Goal: Information Seeking & Learning: Learn about a topic

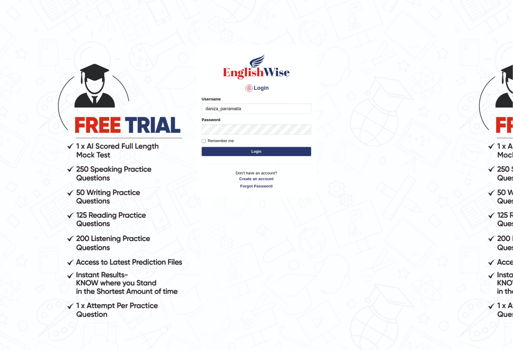
type input "daniza_parramatta"
click at [202, 147] on button "Login" at bounding box center [256, 151] width 109 height 9
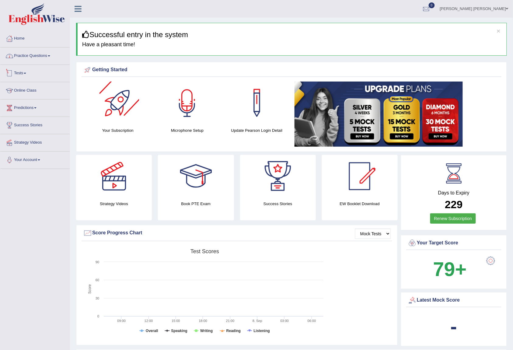
click at [32, 55] on link "Practice Questions" at bounding box center [34, 54] width 69 height 15
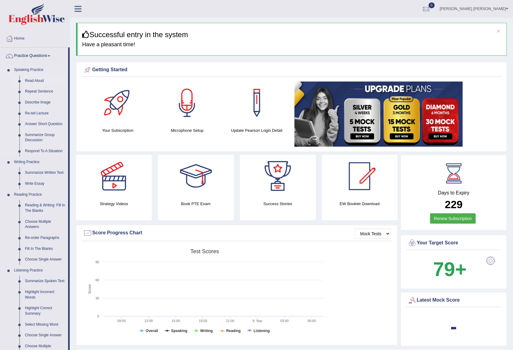
click at [32, 81] on link "Read Aloud" at bounding box center [45, 80] width 46 height 11
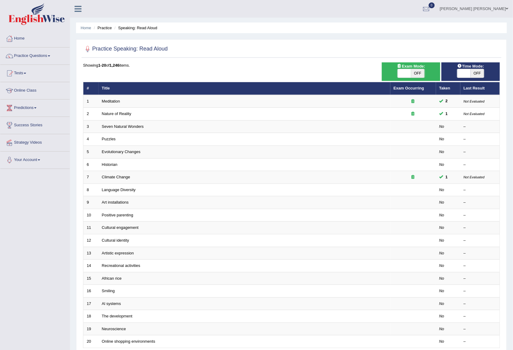
click at [418, 71] on span "OFF" at bounding box center [417, 73] width 13 height 9
checkbox input "true"
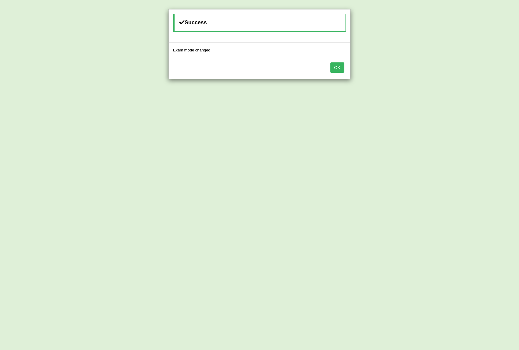
click at [478, 71] on div "Success Exam mode changed OK" at bounding box center [259, 175] width 519 height 350
click at [337, 71] on button "OK" at bounding box center [337, 67] width 14 height 10
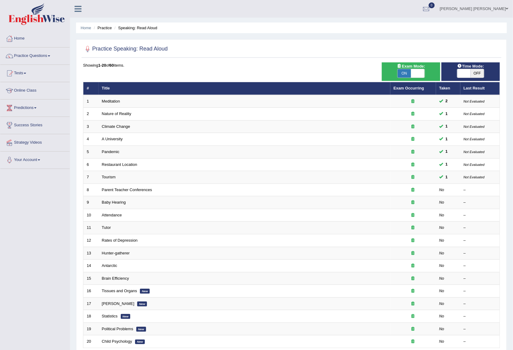
click at [480, 74] on span "OFF" at bounding box center [476, 73] width 13 height 9
checkbox input "true"
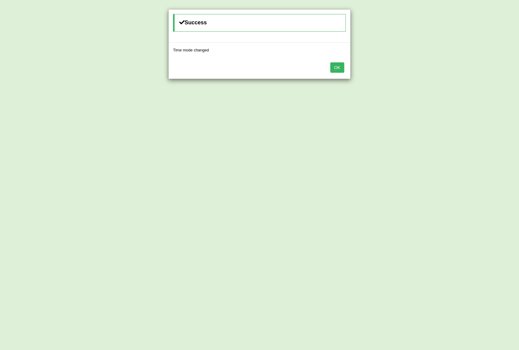
click at [338, 69] on button "OK" at bounding box center [337, 67] width 14 height 10
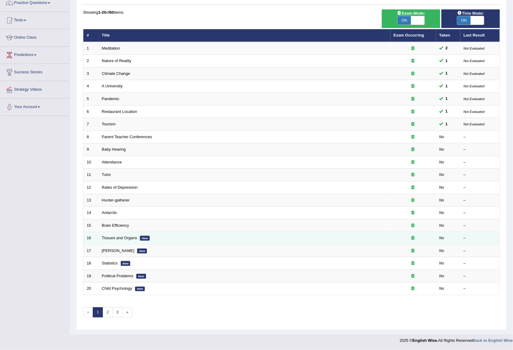
scroll to position [55, 0]
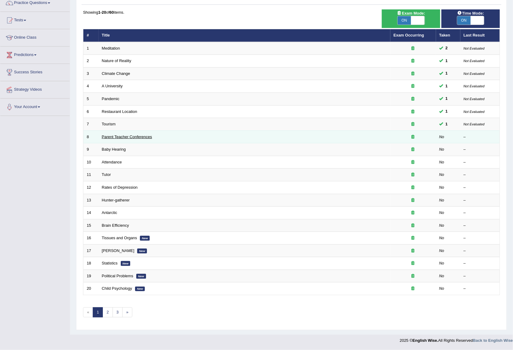
click at [108, 135] on link "Parent Teacher Conferences" at bounding box center [127, 136] width 50 height 5
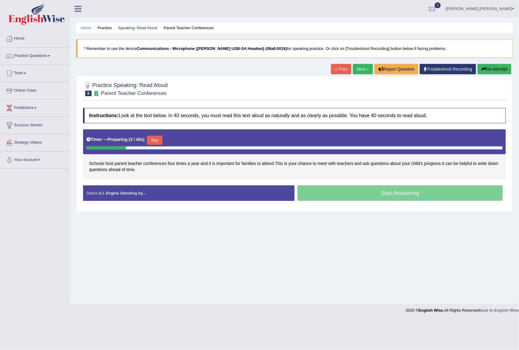
click at [155, 143] on button "Skip" at bounding box center [154, 140] width 15 height 9
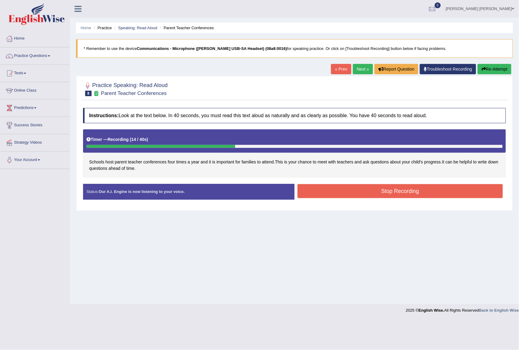
click at [364, 191] on button "Stop Recording" at bounding box center [399, 191] width 205 height 14
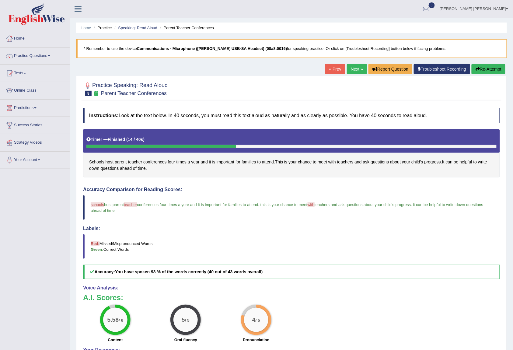
click at [134, 207] on span "teacher" at bounding box center [130, 204] width 13 height 5
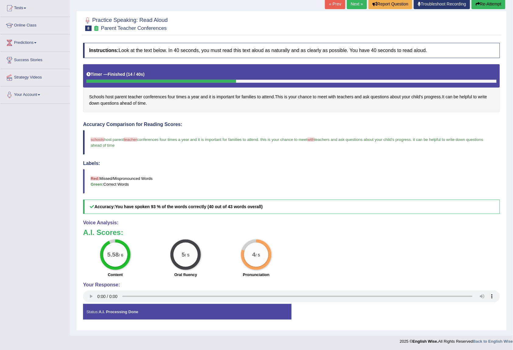
scroll to position [68, 0]
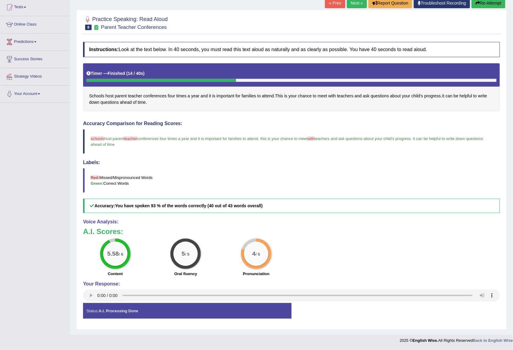
click at [351, 2] on link "Next »" at bounding box center [357, 3] width 20 height 10
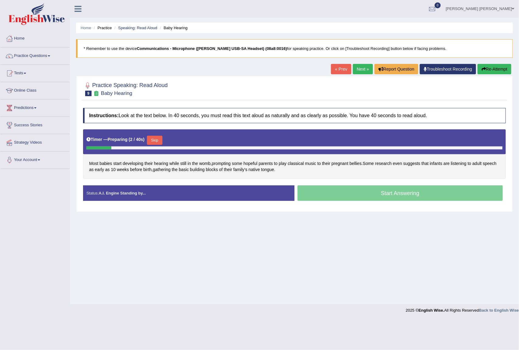
click at [157, 141] on button "Skip" at bounding box center [154, 140] width 15 height 9
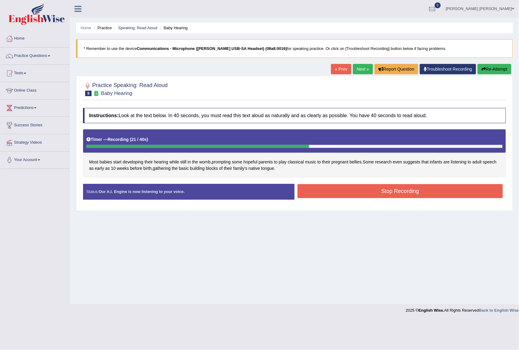
click at [393, 189] on button "Stop Recording" at bounding box center [399, 191] width 205 height 14
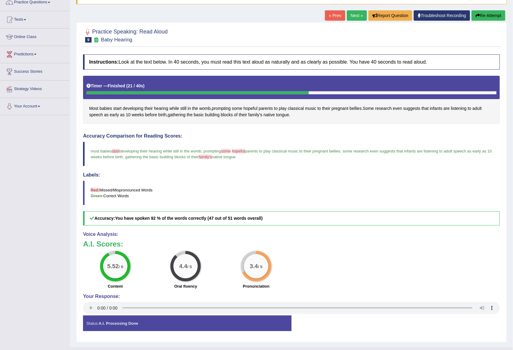
scroll to position [54, 0]
click at [356, 15] on link "Next »" at bounding box center [357, 15] width 20 height 10
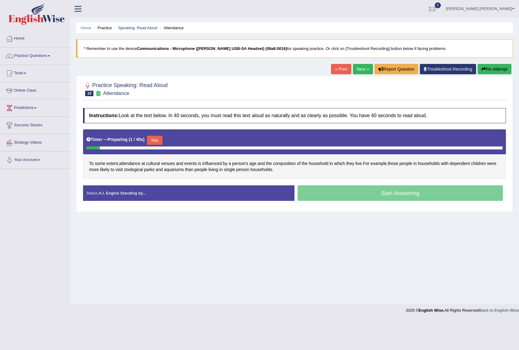
click at [160, 138] on button "Skip" at bounding box center [154, 140] width 15 height 9
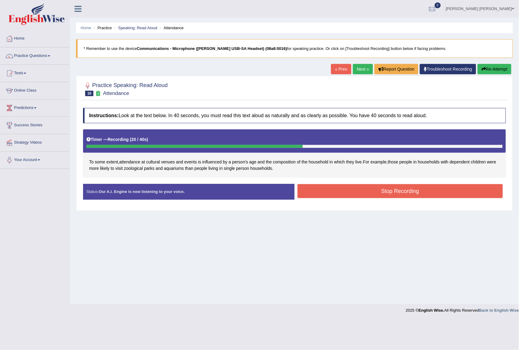
click at [334, 192] on button "Stop Recording" at bounding box center [399, 191] width 205 height 14
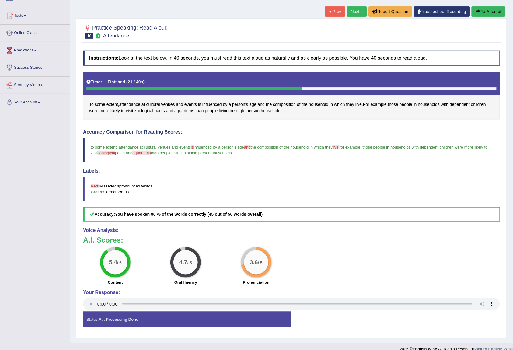
scroll to position [68, 0]
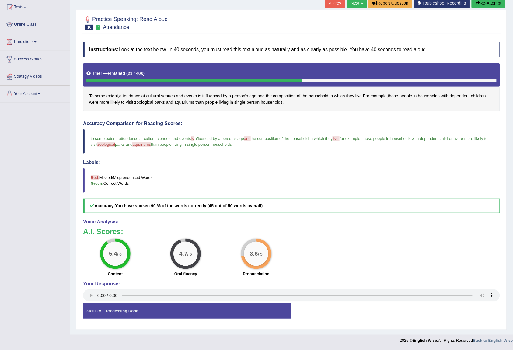
click at [355, 4] on link "Next »" at bounding box center [357, 3] width 20 height 10
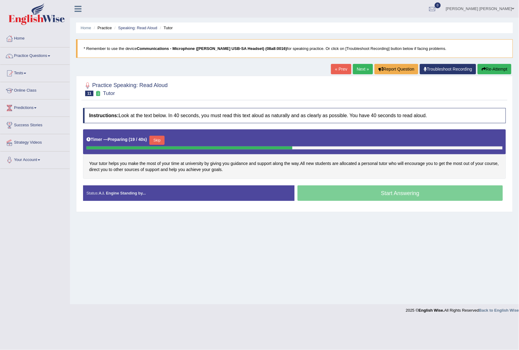
click at [155, 141] on button "Skip" at bounding box center [156, 140] width 15 height 9
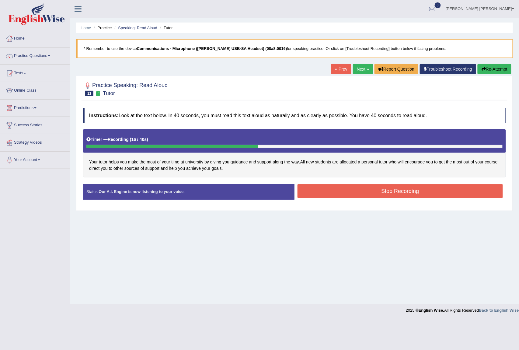
click at [344, 188] on button "Stop Recording" at bounding box center [399, 191] width 205 height 14
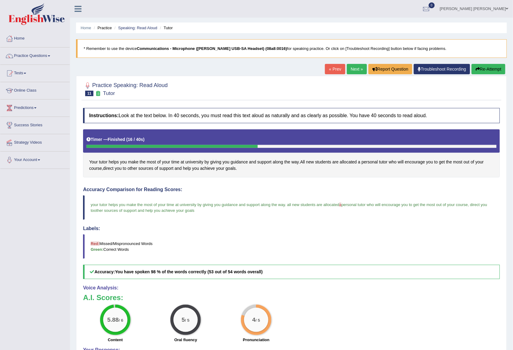
click at [356, 70] on link "Next »" at bounding box center [357, 69] width 20 height 10
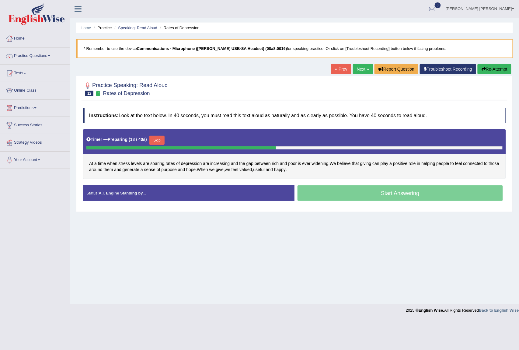
click at [161, 142] on button "Skip" at bounding box center [156, 140] width 15 height 9
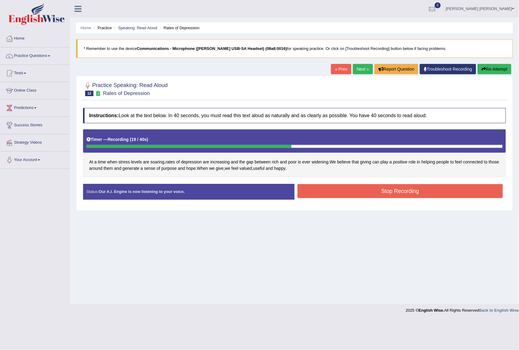
click at [329, 191] on button "Stop Recording" at bounding box center [399, 191] width 205 height 14
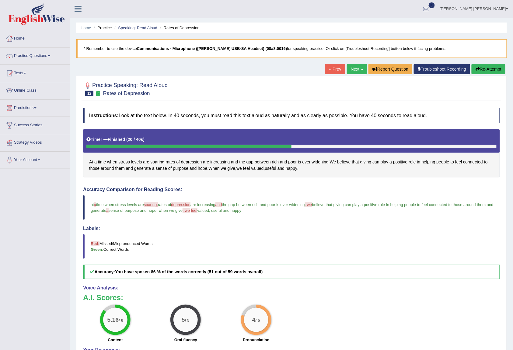
click at [347, 71] on link "Next »" at bounding box center [357, 69] width 20 height 10
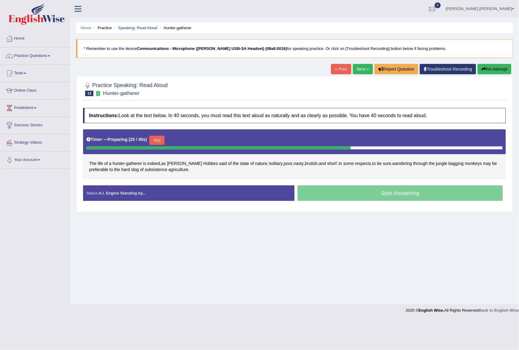
click at [158, 141] on button "Skip" at bounding box center [156, 140] width 15 height 9
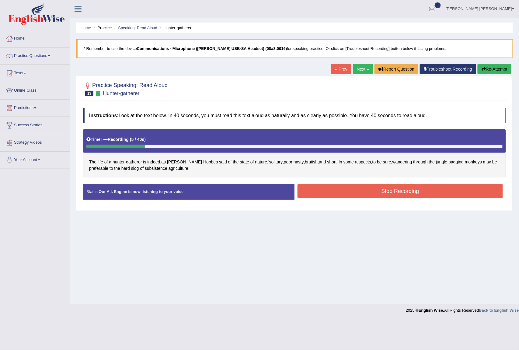
click at [488, 69] on button "Re-Attempt" at bounding box center [494, 69] width 34 height 10
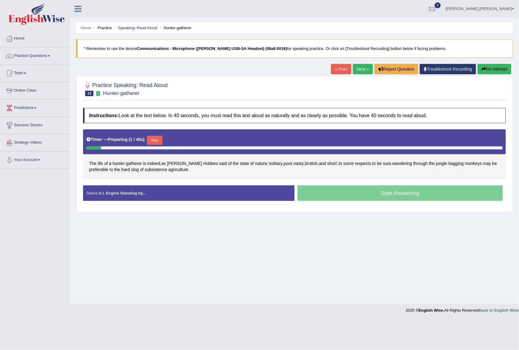
click at [156, 141] on button "Skip" at bounding box center [154, 140] width 15 height 9
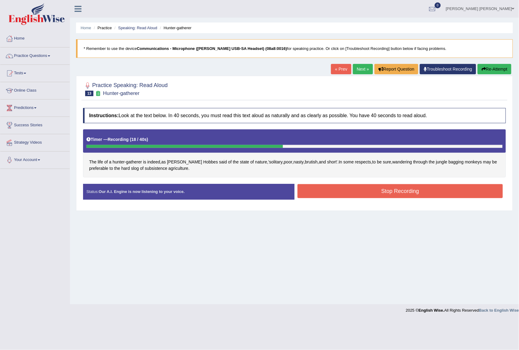
click at [362, 196] on button "Stop Recording" at bounding box center [399, 191] width 205 height 14
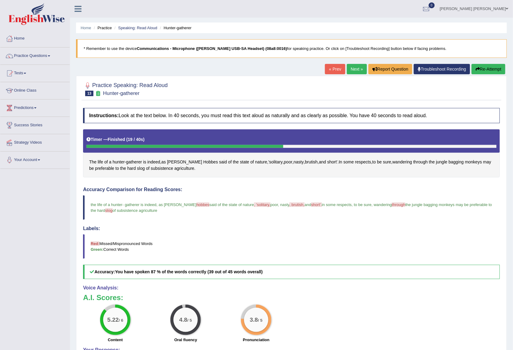
click at [353, 67] on link "Next »" at bounding box center [357, 69] width 20 height 10
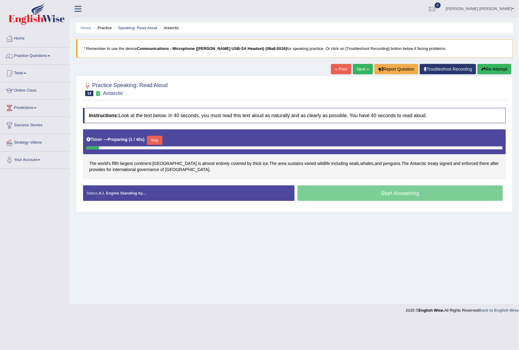
click at [158, 140] on button "Skip" at bounding box center [154, 140] width 15 height 9
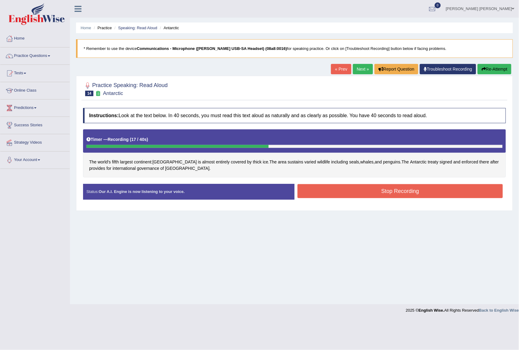
click at [314, 189] on button "Stop Recording" at bounding box center [399, 191] width 205 height 14
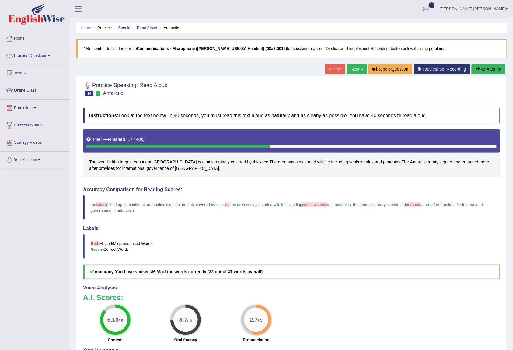
click at [356, 70] on link "Next »" at bounding box center [357, 69] width 20 height 10
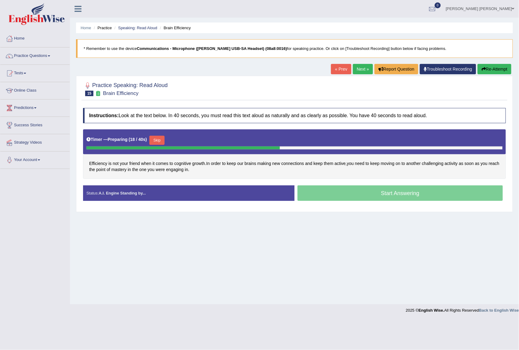
click at [160, 139] on button "Skip" at bounding box center [156, 140] width 15 height 9
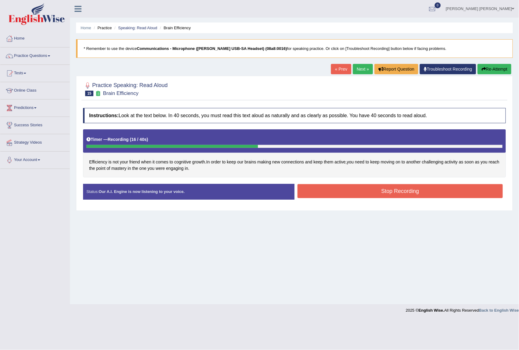
click at [322, 194] on button "Stop Recording" at bounding box center [399, 191] width 205 height 14
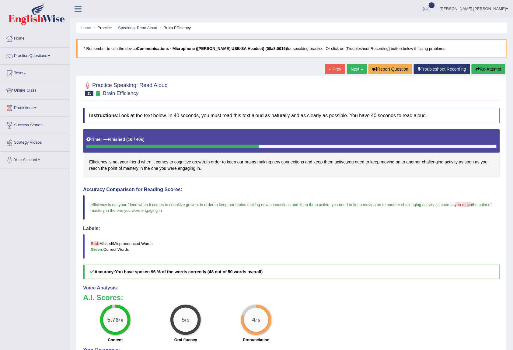
click at [353, 71] on link "Next »" at bounding box center [357, 69] width 20 height 10
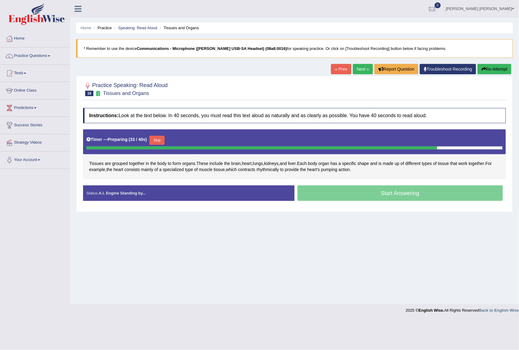
click at [162, 141] on button "Skip" at bounding box center [156, 140] width 15 height 9
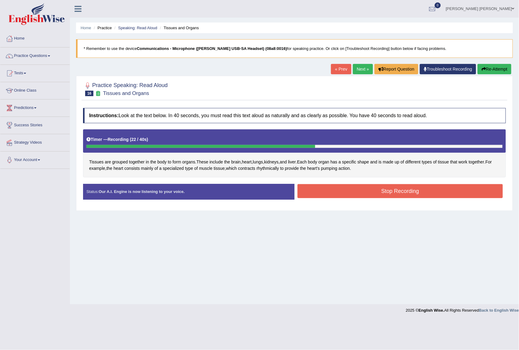
click at [345, 191] on button "Stop Recording" at bounding box center [399, 191] width 205 height 14
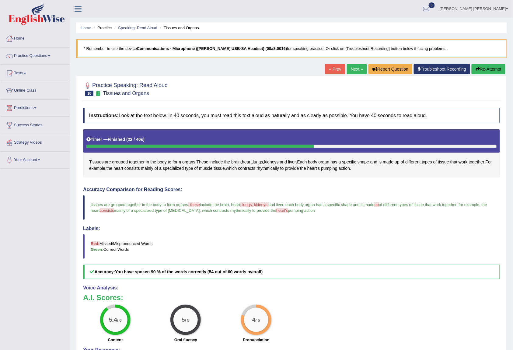
click at [352, 70] on link "Next »" at bounding box center [357, 69] width 20 height 10
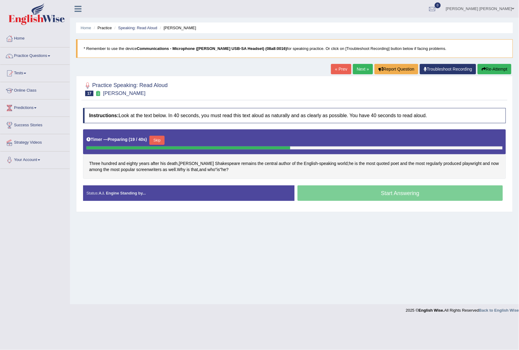
click at [163, 140] on button "Skip" at bounding box center [156, 140] width 15 height 9
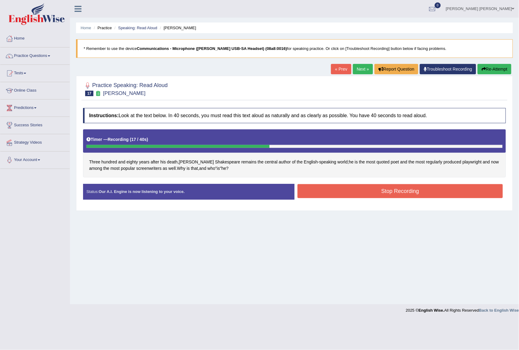
click at [358, 188] on button "Stop Recording" at bounding box center [399, 191] width 205 height 14
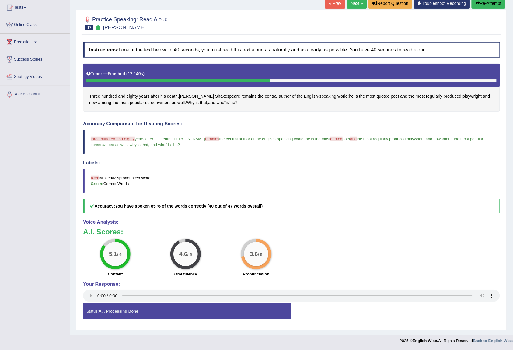
scroll to position [68, 0]
click at [26, 24] on link "Online Class" at bounding box center [34, 23] width 69 height 15
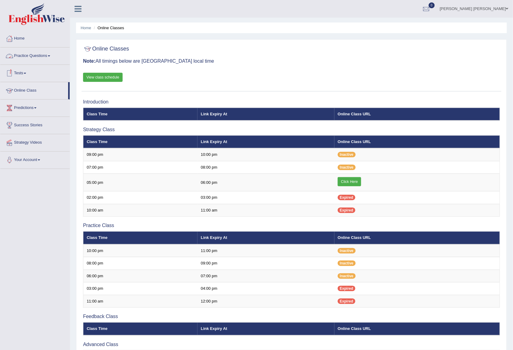
click at [29, 51] on link "Practice Questions" at bounding box center [34, 54] width 69 height 15
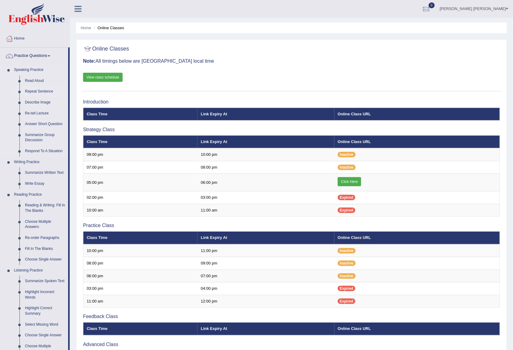
click at [32, 89] on link "Repeat Sentence" at bounding box center [45, 91] width 46 height 11
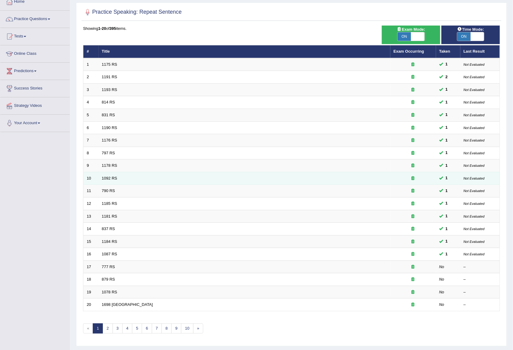
scroll to position [55, 0]
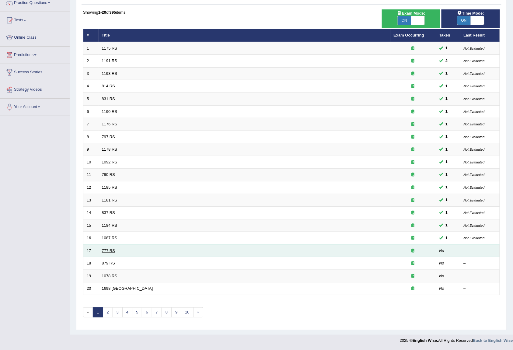
click at [105, 250] on link "777 RS" at bounding box center [108, 250] width 13 height 5
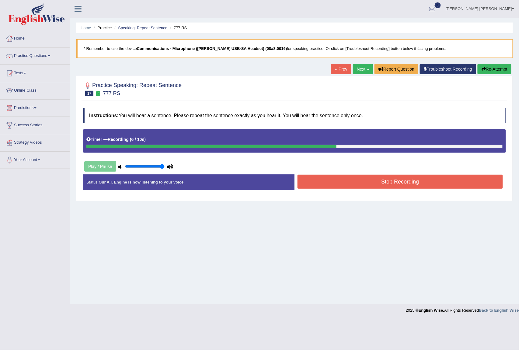
click at [488, 70] on button "Re-Attempt" at bounding box center [494, 69] width 34 height 10
click at [34, 56] on link "Practice Questions" at bounding box center [34, 54] width 69 height 15
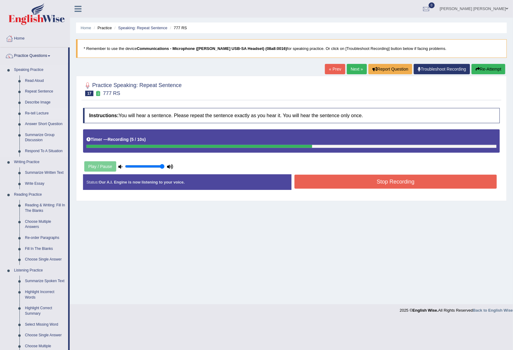
click at [31, 114] on link "Re-tell Lecture" at bounding box center [45, 113] width 46 height 11
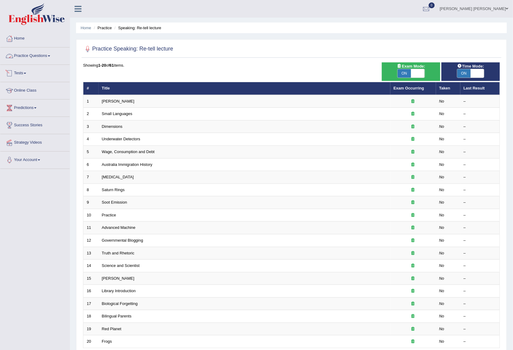
click at [33, 55] on link "Practice Questions" at bounding box center [34, 54] width 69 height 15
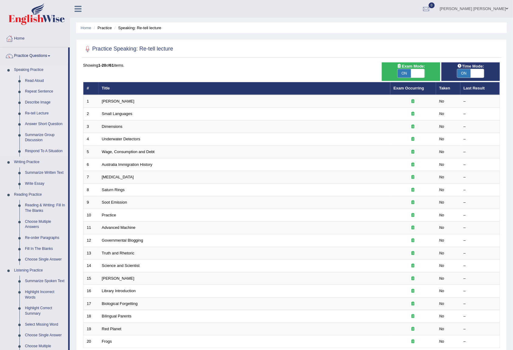
click at [37, 94] on link "Repeat Sentence" at bounding box center [45, 91] width 46 height 11
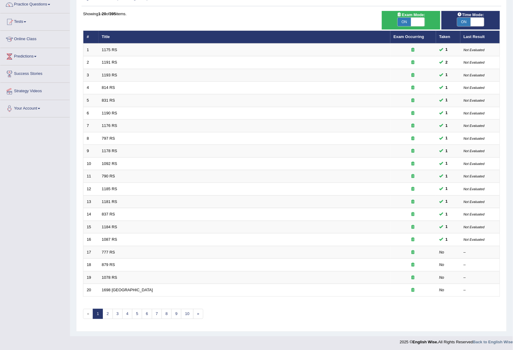
scroll to position [55, 0]
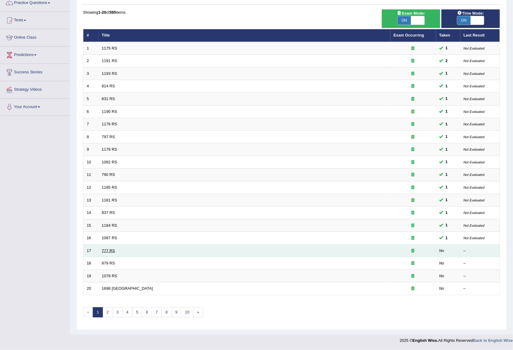
click at [102, 249] on link "777 RS" at bounding box center [108, 250] width 13 height 5
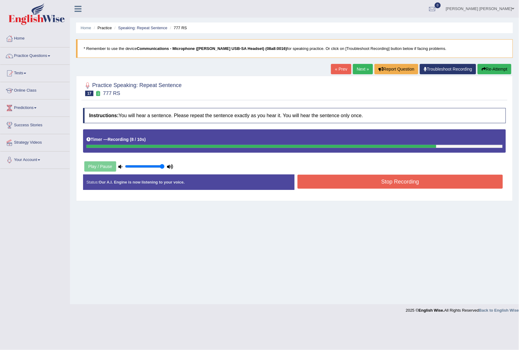
click at [395, 183] on button "Stop Recording" at bounding box center [399, 182] width 205 height 14
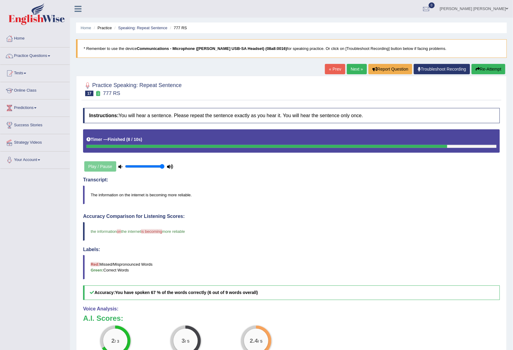
scroll to position [54, 0]
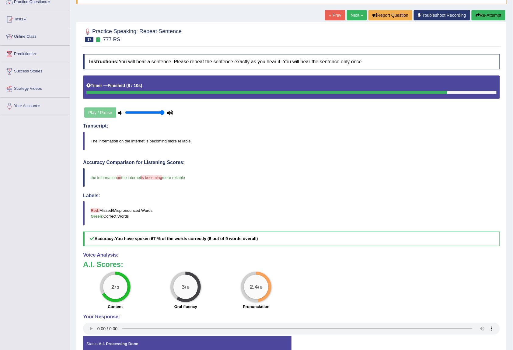
click at [488, 17] on button "Re-Attempt" at bounding box center [488, 15] width 34 height 10
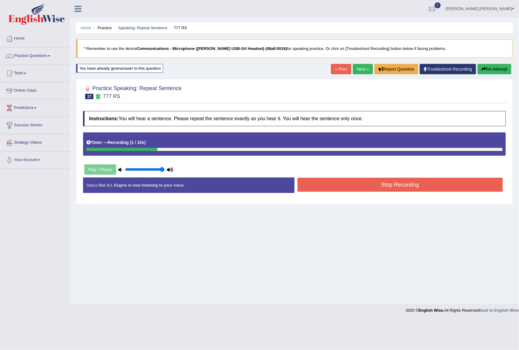
click at [499, 71] on button "Re-Attempt" at bounding box center [494, 69] width 34 height 10
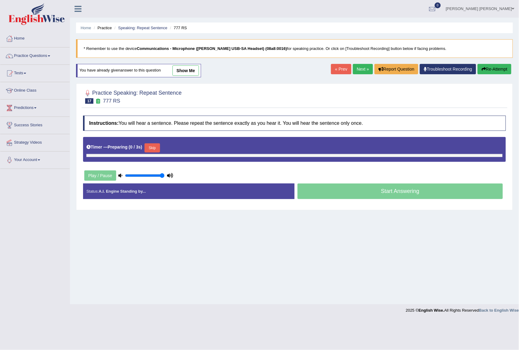
click at [355, 67] on link "Next »" at bounding box center [363, 69] width 20 height 10
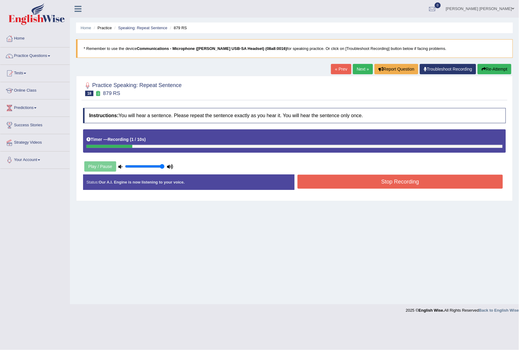
click at [487, 67] on button "Re-Attempt" at bounding box center [494, 69] width 34 height 10
click at [454, 181] on button "Stop Recording" at bounding box center [399, 182] width 205 height 14
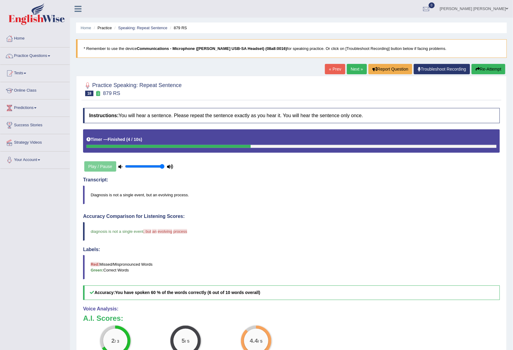
click at [350, 70] on link "Next »" at bounding box center [357, 69] width 20 height 10
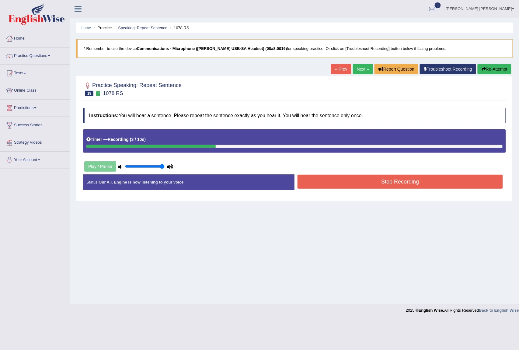
click at [372, 183] on button "Stop Recording" at bounding box center [399, 182] width 205 height 14
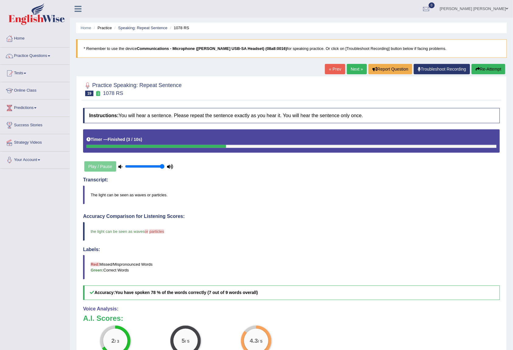
click at [350, 67] on link "Next »" at bounding box center [357, 69] width 20 height 10
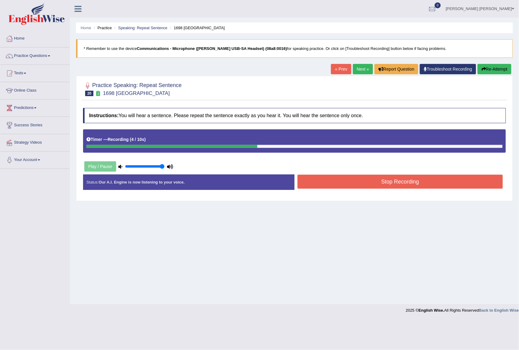
click at [366, 183] on button "Stop Recording" at bounding box center [399, 182] width 205 height 14
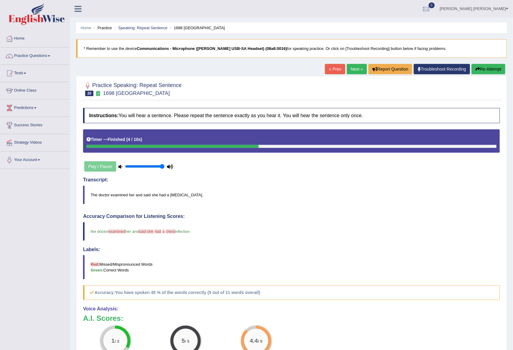
click at [352, 66] on link "Next »" at bounding box center [357, 69] width 20 height 10
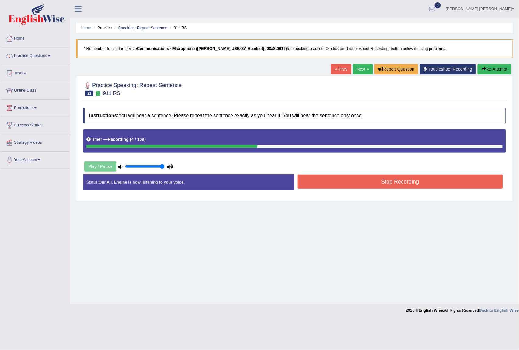
click at [383, 182] on button "Stop Recording" at bounding box center [399, 182] width 205 height 14
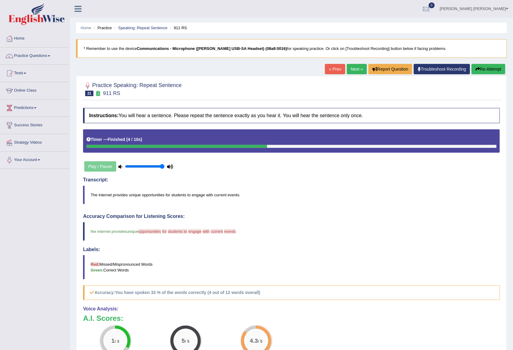
click at [350, 67] on link "Next »" at bounding box center [357, 69] width 20 height 10
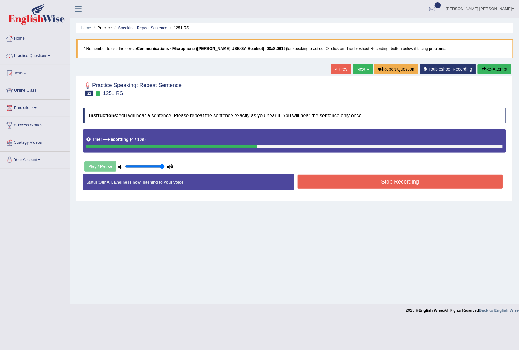
click at [370, 185] on button "Stop Recording" at bounding box center [399, 182] width 205 height 14
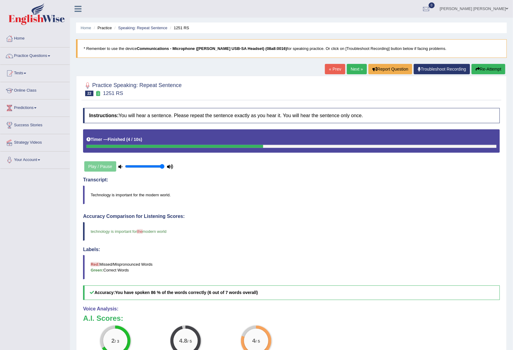
click at [351, 70] on link "Next »" at bounding box center [357, 69] width 20 height 10
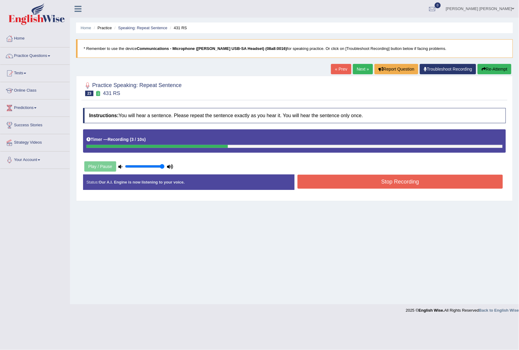
click at [385, 180] on button "Stop Recording" at bounding box center [399, 182] width 205 height 14
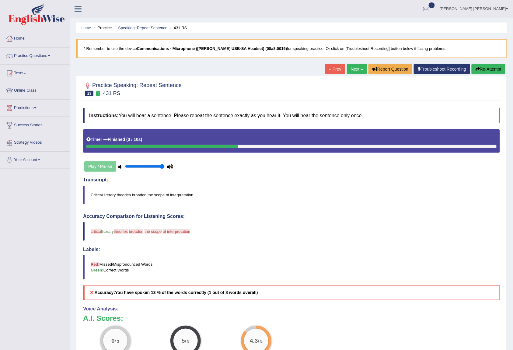
click at [351, 71] on link "Next »" at bounding box center [357, 69] width 20 height 10
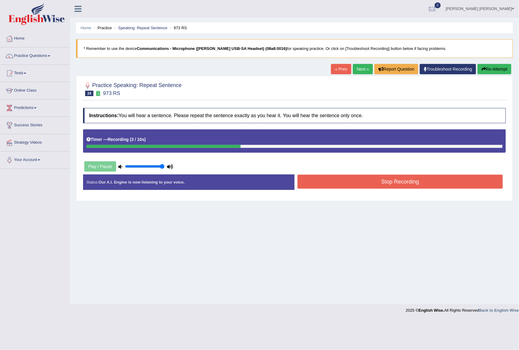
click at [377, 187] on button "Stop Recording" at bounding box center [399, 182] width 205 height 14
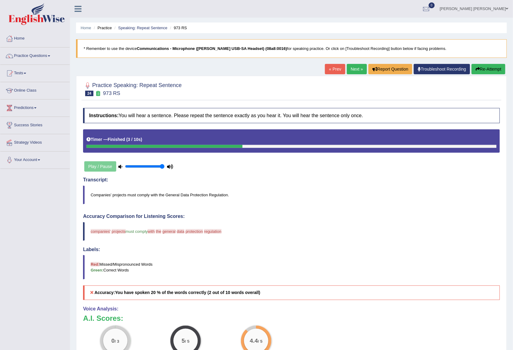
click at [355, 71] on link "Next »" at bounding box center [357, 69] width 20 height 10
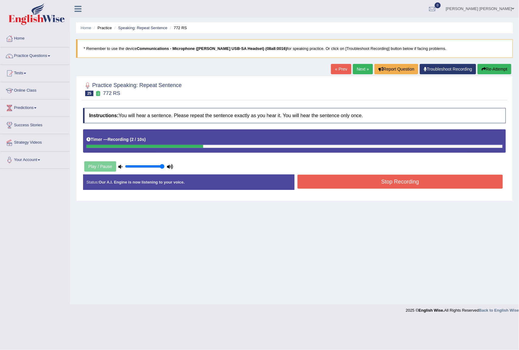
click at [348, 182] on button "Stop Recording" at bounding box center [399, 182] width 205 height 14
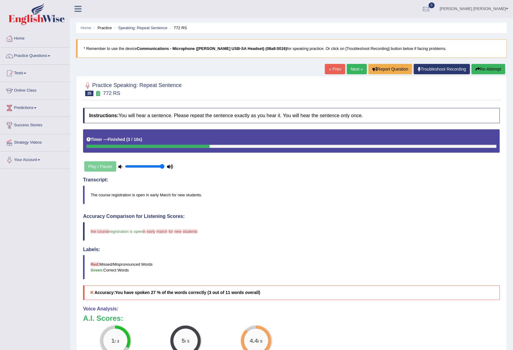
click at [347, 66] on link "Next »" at bounding box center [357, 69] width 20 height 10
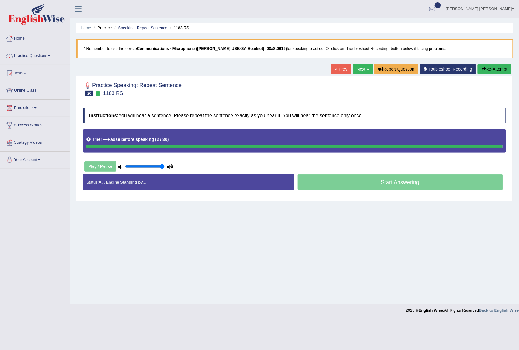
click at [482, 68] on icon "button" at bounding box center [483, 69] width 4 height 4
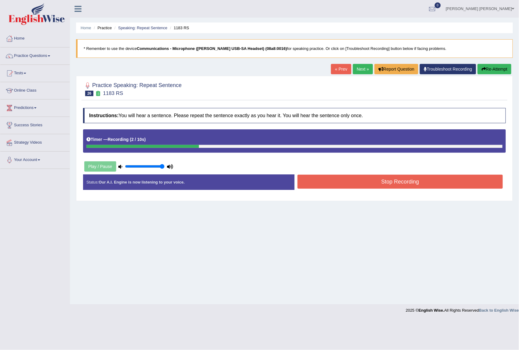
click at [405, 184] on button "Stop Recording" at bounding box center [399, 182] width 205 height 14
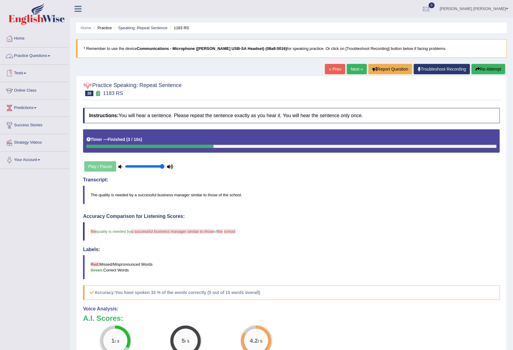
click at [23, 56] on link "Practice Questions" at bounding box center [34, 54] width 69 height 15
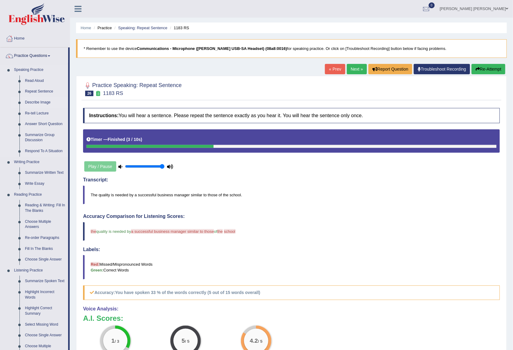
click at [30, 103] on link "Describe Image" at bounding box center [45, 102] width 46 height 11
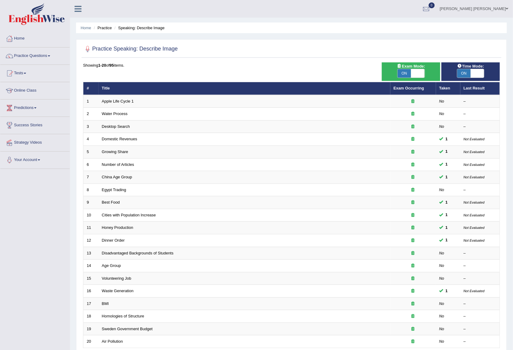
click at [463, 72] on span "ON" at bounding box center [463, 73] width 13 height 9
checkbox input "false"
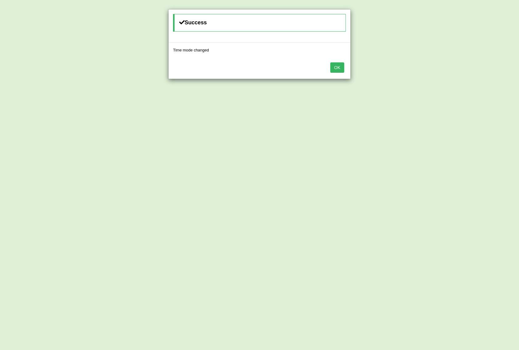
click at [336, 68] on button "OK" at bounding box center [337, 67] width 14 height 10
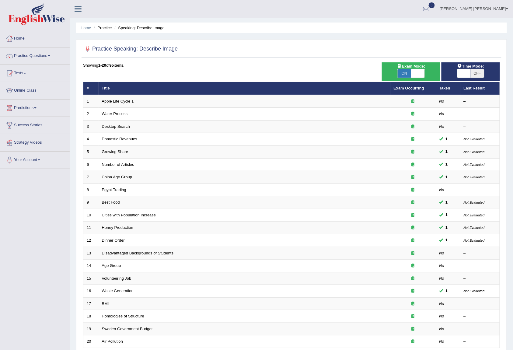
click at [404, 70] on span "ON" at bounding box center [403, 73] width 13 height 9
checkbox input "false"
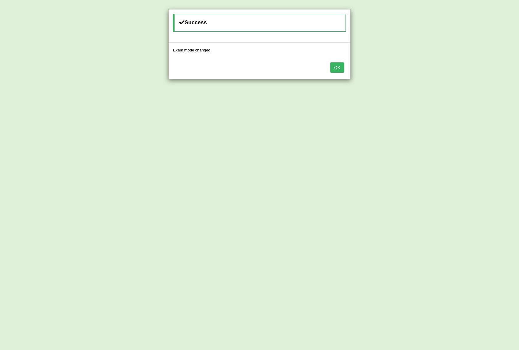
click at [337, 67] on button "OK" at bounding box center [337, 67] width 14 height 10
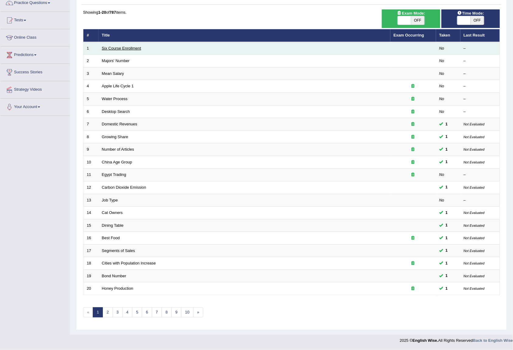
click at [109, 46] on link "Six Course Enrollment" at bounding box center [121, 48] width 39 height 5
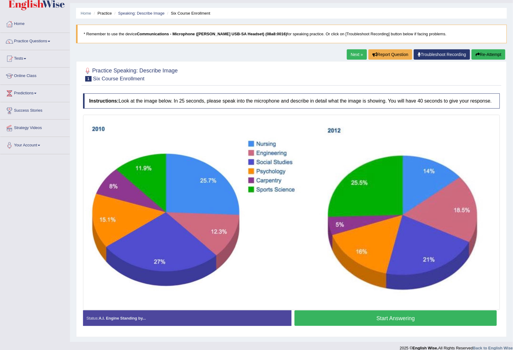
scroll to position [22, 0]
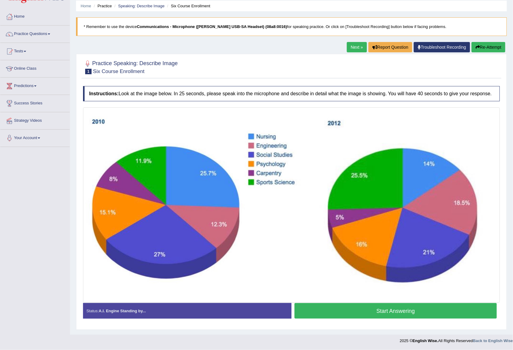
click at [402, 311] on button "Start Answering" at bounding box center [395, 311] width 202 height 16
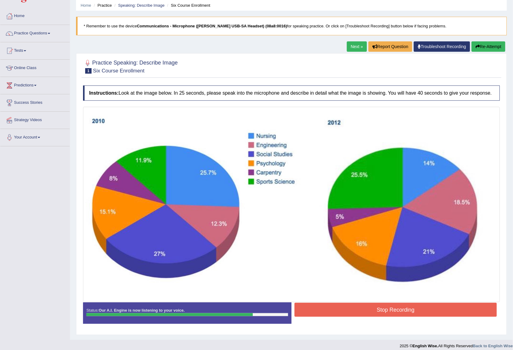
click at [333, 308] on button "Stop Recording" at bounding box center [395, 310] width 202 height 14
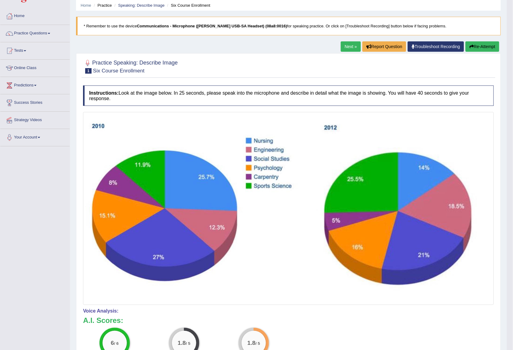
scroll to position [0, 0]
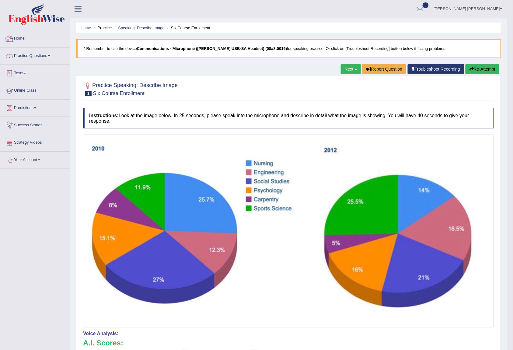
click at [20, 56] on link "Practice Questions" at bounding box center [34, 54] width 69 height 15
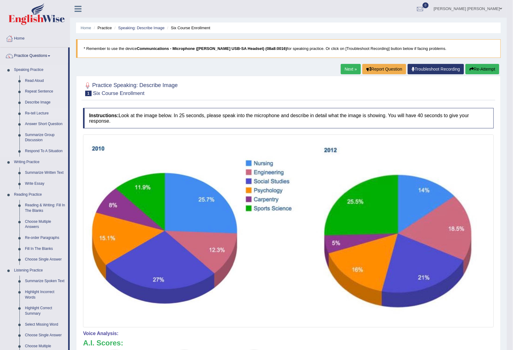
click at [35, 113] on link "Re-tell Lecture" at bounding box center [45, 113] width 46 height 11
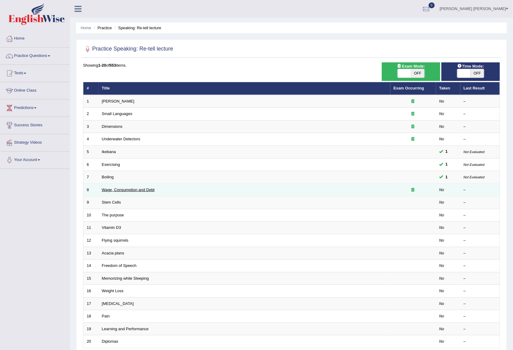
click at [111, 191] on link "Wage, Consumption and Debt" at bounding box center [128, 189] width 53 height 5
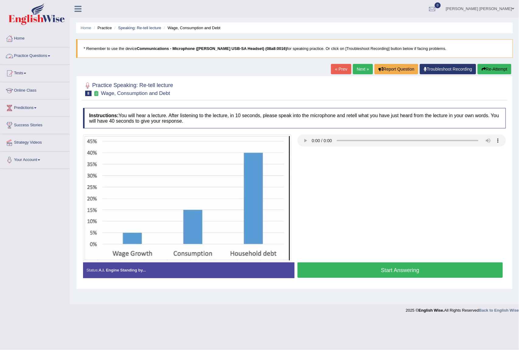
click at [26, 57] on link "Practice Questions" at bounding box center [34, 54] width 69 height 15
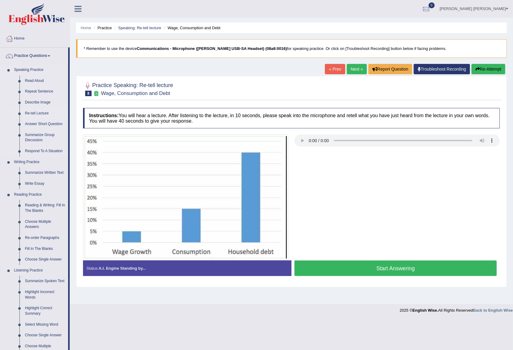
click at [30, 112] on link "Re-tell Lecture" at bounding box center [45, 113] width 46 height 11
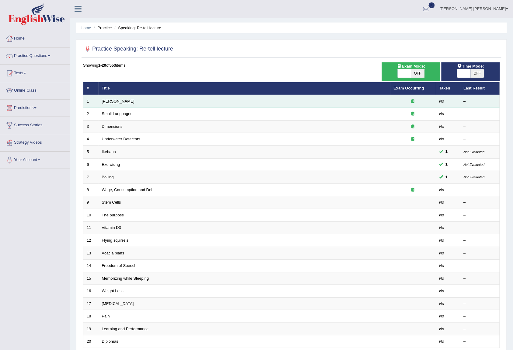
click at [111, 102] on link "[PERSON_NAME]" at bounding box center [118, 101] width 33 height 5
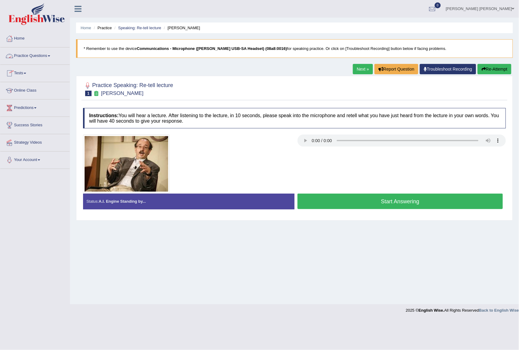
click at [36, 54] on link "Practice Questions" at bounding box center [34, 54] width 69 height 15
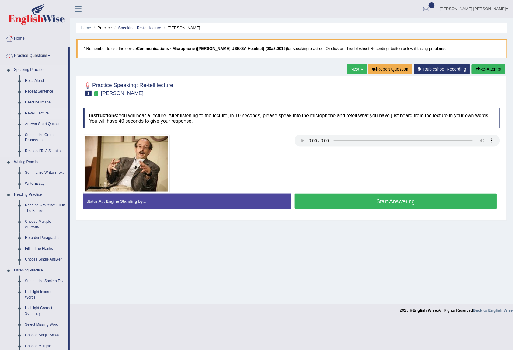
click at [29, 111] on link "Re-tell Lecture" at bounding box center [45, 113] width 46 height 11
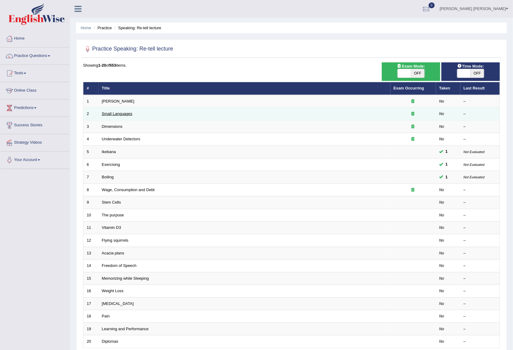
click at [112, 112] on link "Small Languages" at bounding box center [117, 113] width 30 height 5
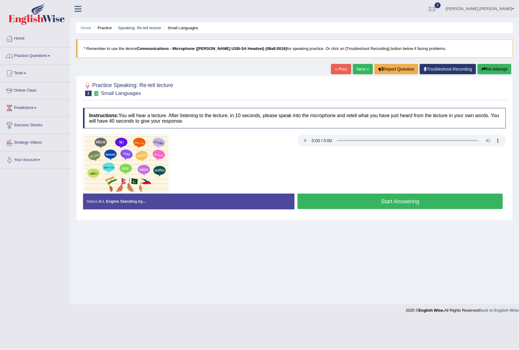
click at [29, 55] on link "Practice Questions" at bounding box center [34, 54] width 69 height 15
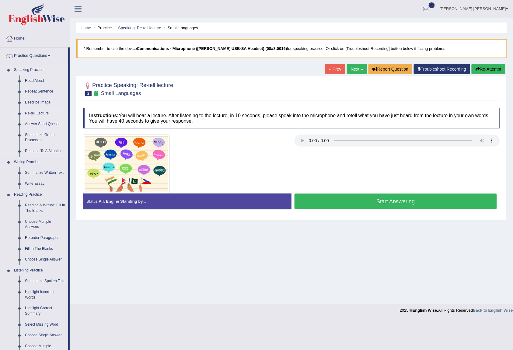
click at [32, 112] on link "Re-tell Lecture" at bounding box center [45, 113] width 46 height 11
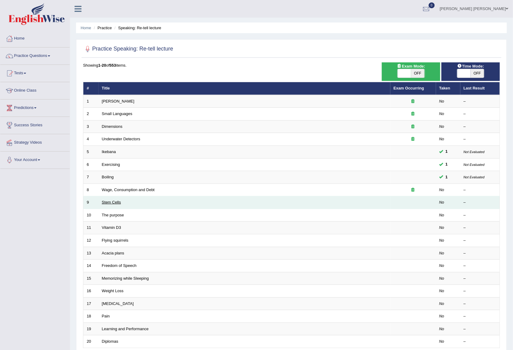
click at [110, 202] on link "Stem Cells" at bounding box center [111, 202] width 19 height 5
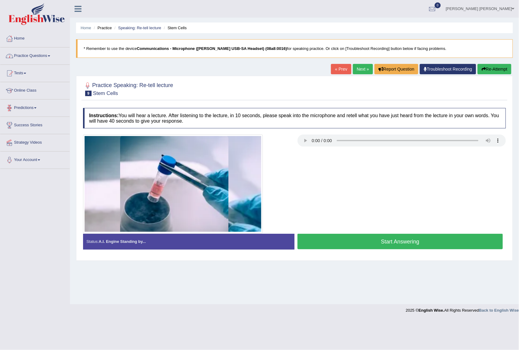
click at [254, 162] on img at bounding box center [173, 183] width 180 height 99
click at [38, 56] on link "Practice Questions" at bounding box center [34, 54] width 69 height 15
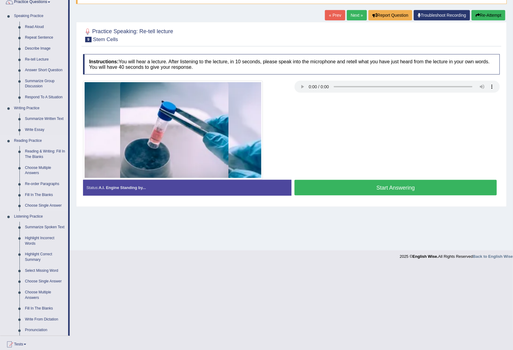
scroll to position [108, 0]
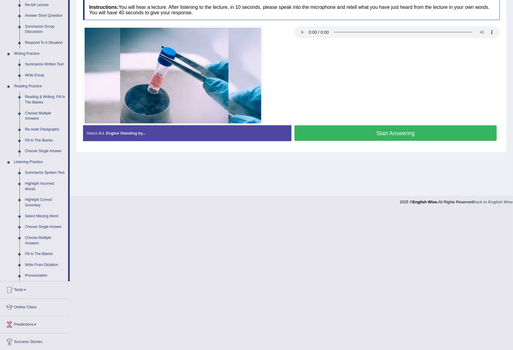
click at [43, 173] on link "Summarize Spoken Text" at bounding box center [45, 172] width 46 height 11
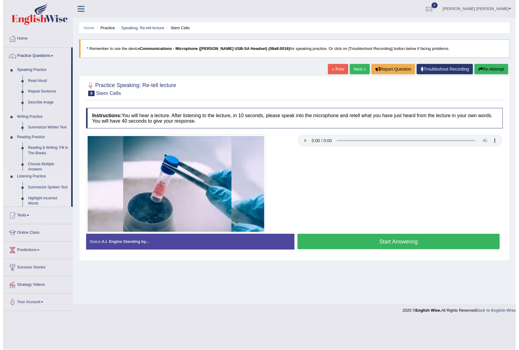
scroll to position [0, 0]
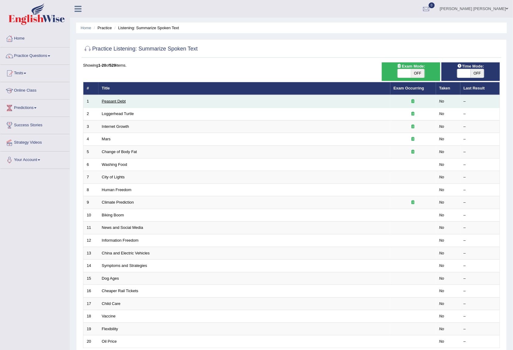
click at [112, 102] on link "Peasant Debt" at bounding box center [114, 101] width 24 height 5
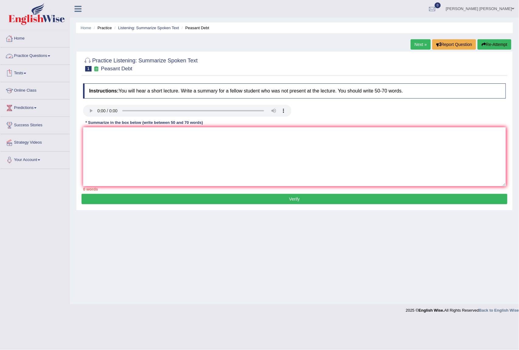
click at [42, 56] on link "Practice Questions" at bounding box center [34, 54] width 69 height 15
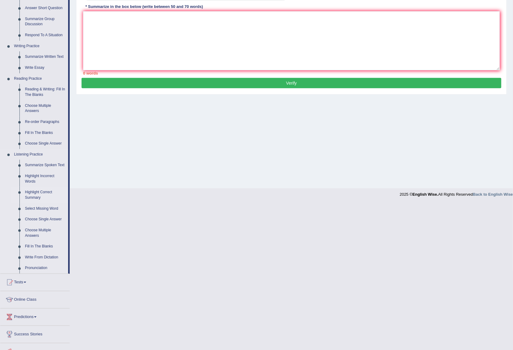
scroll to position [145, 0]
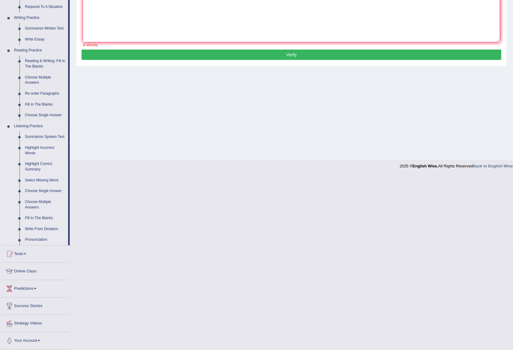
click at [41, 148] on link "Highlight Incorrect Words" at bounding box center [45, 150] width 46 height 16
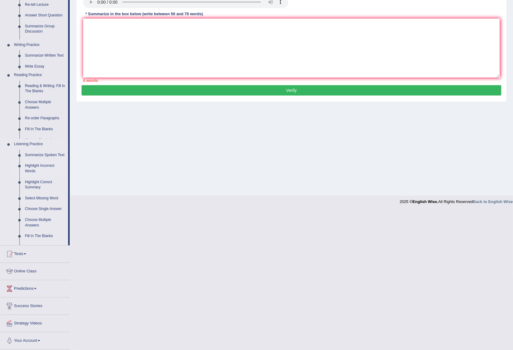
scroll to position [52, 0]
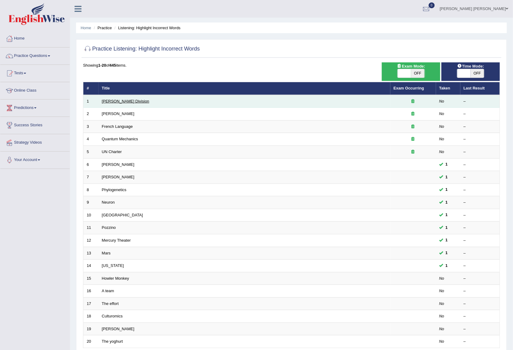
click at [116, 99] on link "Ward Division" at bounding box center [125, 101] width 47 height 5
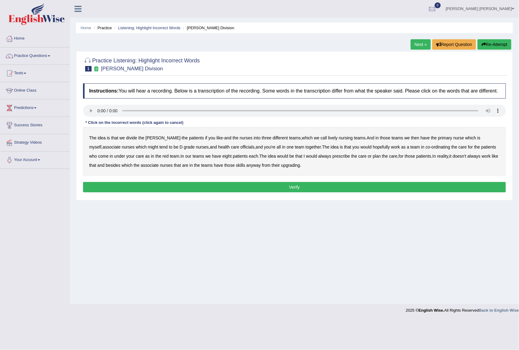
click at [328, 139] on b "lively" at bounding box center [332, 137] width 9 height 5
click at [148, 148] on b "might" at bounding box center [153, 146] width 10 height 5
click at [240, 147] on b "officials" at bounding box center [247, 146] width 14 height 5
click at [318, 157] on b "always" at bounding box center [324, 156] width 13 height 5
click at [281, 165] on b "upgrading" at bounding box center [290, 165] width 19 height 5
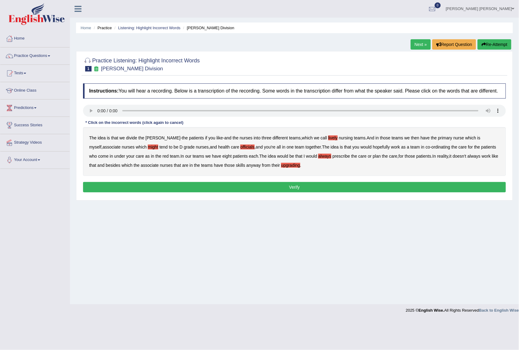
click at [274, 185] on button "Verify" at bounding box center [294, 187] width 423 height 10
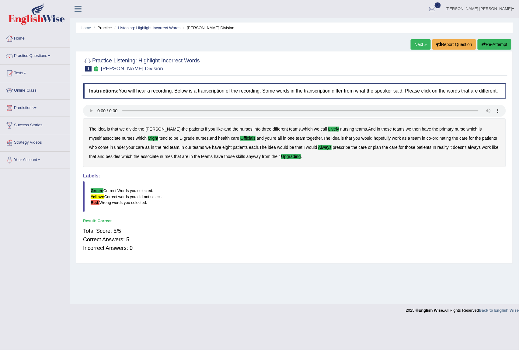
click at [418, 47] on link "Next »" at bounding box center [420, 44] width 20 height 10
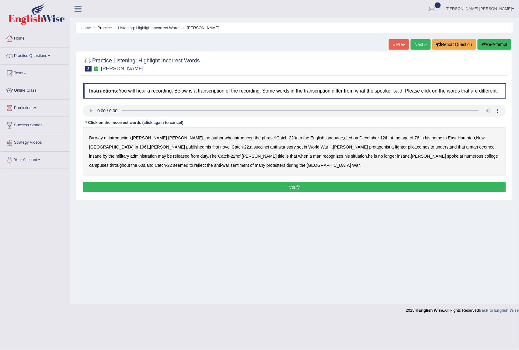
click at [254, 148] on b "succinct" at bounding box center [262, 146] width 16 height 5
click at [157, 154] on b "administration" at bounding box center [143, 156] width 26 height 5
click at [351, 158] on b "situation" at bounding box center [359, 156] width 16 height 5
click at [206, 163] on b "reflect" at bounding box center [200, 165] width 12 height 5
click at [146, 188] on button "Verify" at bounding box center [294, 187] width 423 height 10
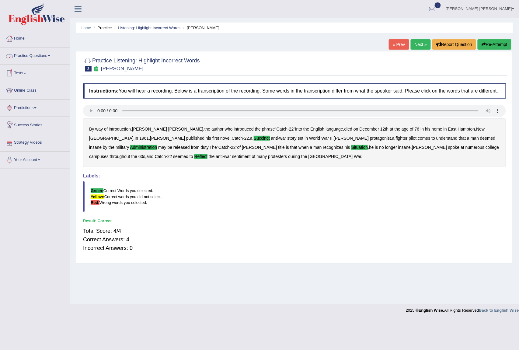
click at [31, 57] on link "Practice Questions" at bounding box center [34, 54] width 69 height 15
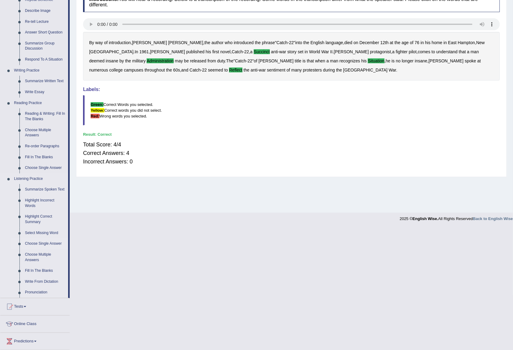
scroll to position [108, 0]
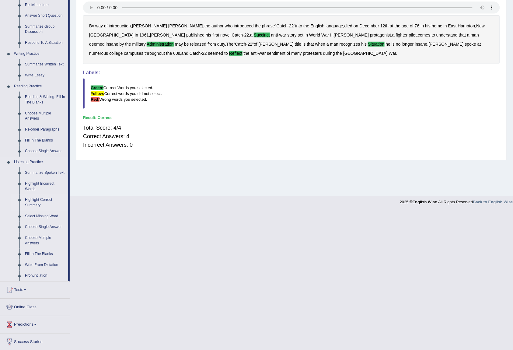
click at [44, 199] on link "Highlight Correct Summary" at bounding box center [45, 202] width 46 height 16
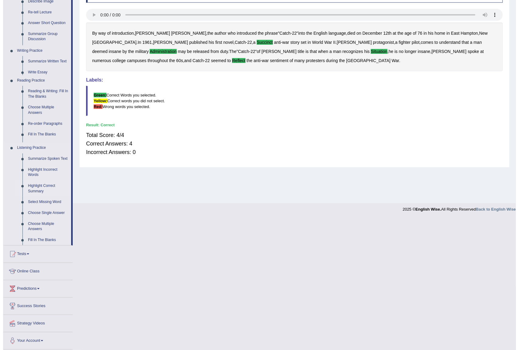
scroll to position [0, 0]
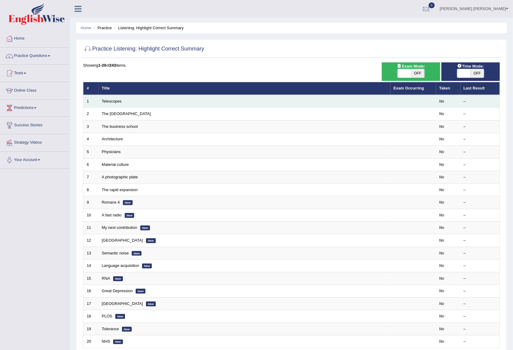
click at [111, 103] on td "Telescopes" at bounding box center [245, 101] width 292 height 13
click at [110, 101] on link "Telescopes" at bounding box center [112, 101] width 20 height 5
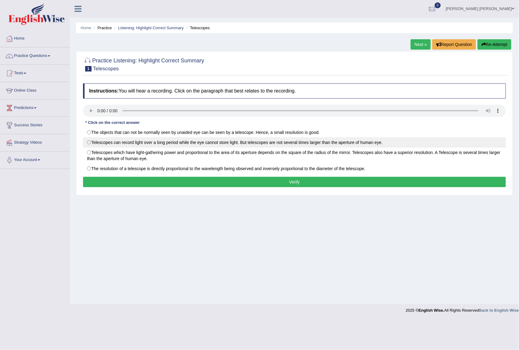
click at [90, 144] on label "Telescopes can record light over a long period while the eye cannot store light…" at bounding box center [294, 142] width 423 height 10
radio input "true"
click at [116, 180] on button "Verify" at bounding box center [294, 182] width 423 height 10
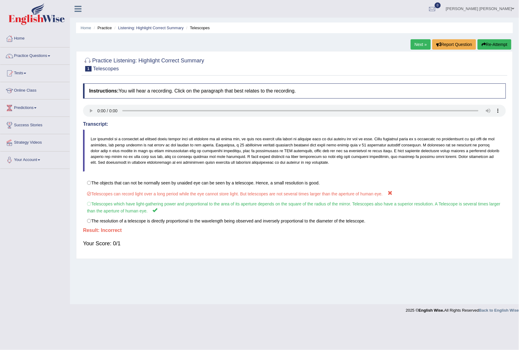
click at [421, 47] on link "Next »" at bounding box center [420, 44] width 20 height 10
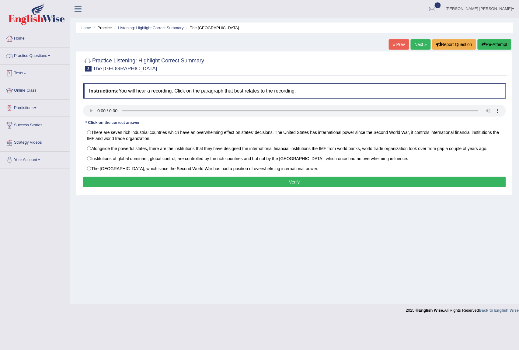
click at [27, 55] on link "Practice Questions" at bounding box center [34, 54] width 69 height 15
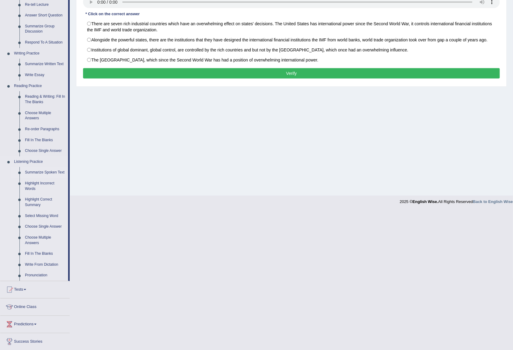
scroll to position [145, 0]
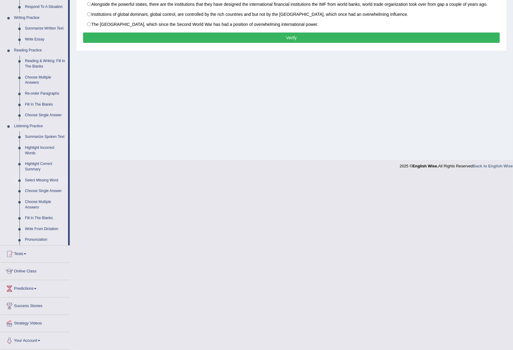
click at [38, 178] on link "Select Missing Word" at bounding box center [45, 180] width 46 height 11
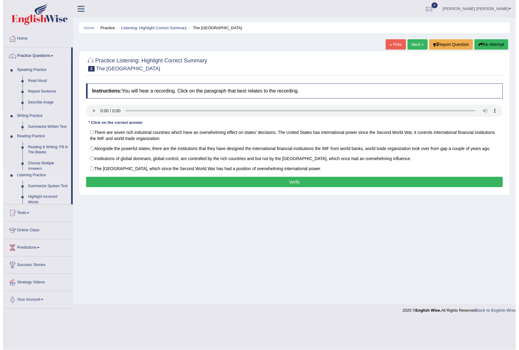
scroll to position [0, 0]
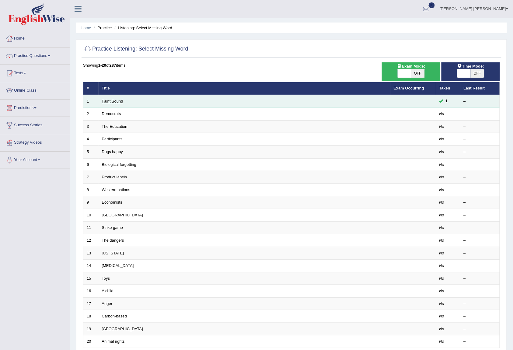
click at [113, 101] on link "Faint Sound" at bounding box center [112, 101] width 21 height 5
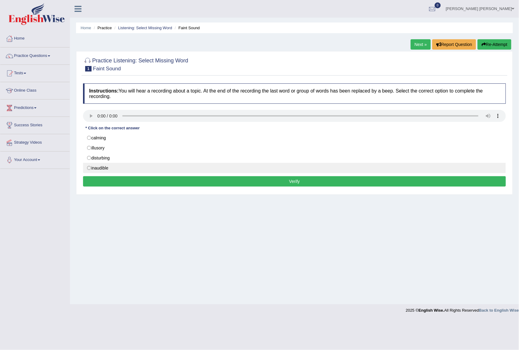
click at [88, 168] on label "inaudible" at bounding box center [294, 168] width 423 height 10
radio input "true"
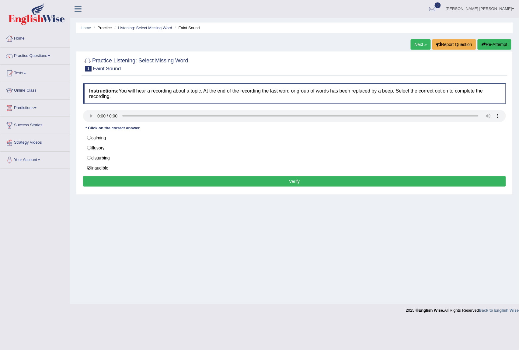
click at [115, 185] on button "Verify" at bounding box center [294, 181] width 423 height 10
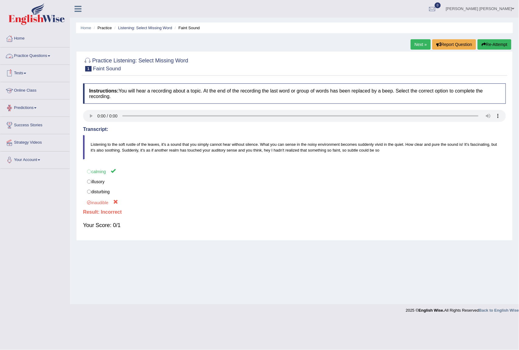
click at [27, 55] on link "Practice Questions" at bounding box center [34, 54] width 69 height 15
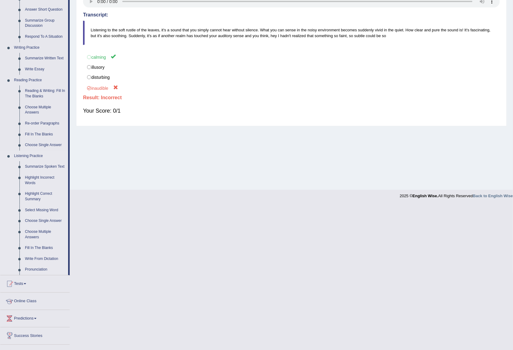
scroll to position [145, 0]
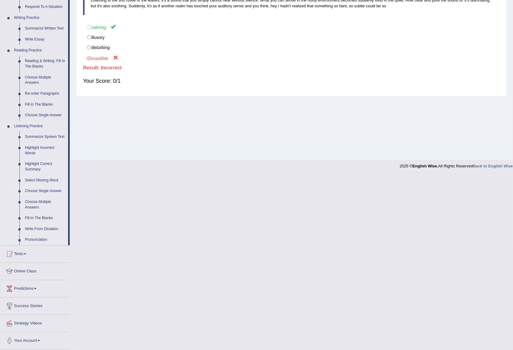
click at [42, 190] on link "Choose Single Answer" at bounding box center [45, 190] width 46 height 11
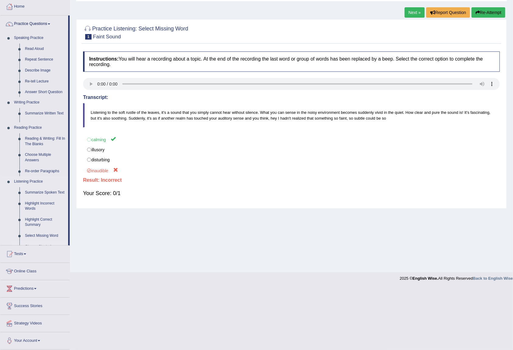
scroll to position [33, 0]
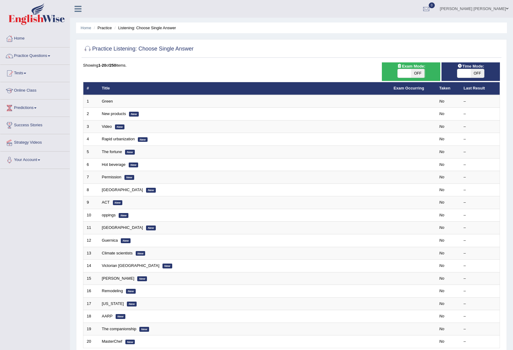
click at [105, 100] on link "Green" at bounding box center [107, 101] width 11 height 5
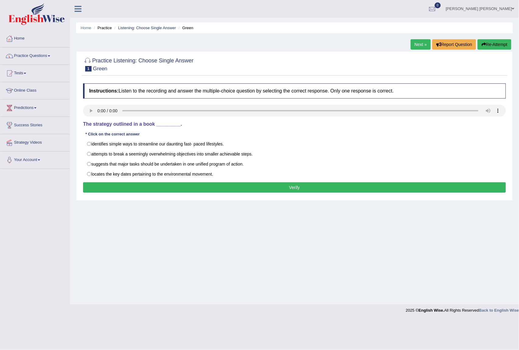
click at [37, 55] on link "Practice Questions" at bounding box center [34, 54] width 69 height 15
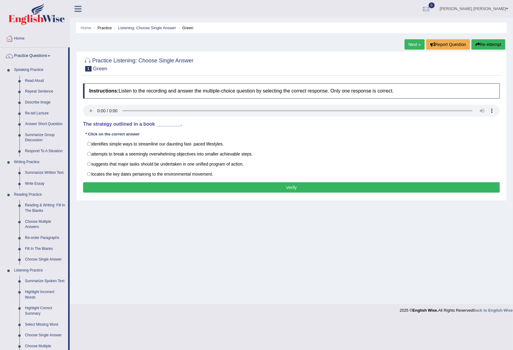
scroll to position [145, 0]
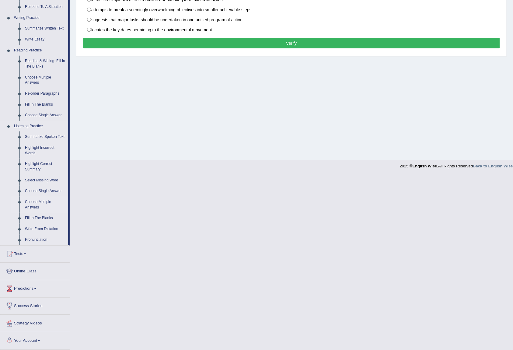
click at [34, 206] on link "Choose Multiple Answers" at bounding box center [45, 204] width 46 height 16
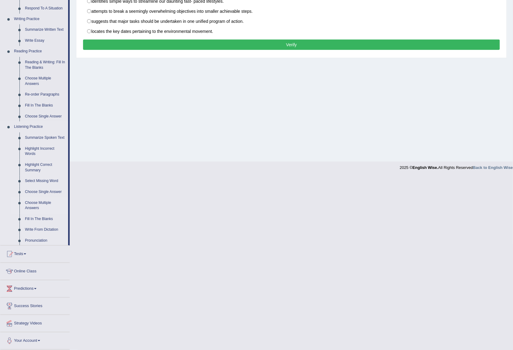
scroll to position [36, 0]
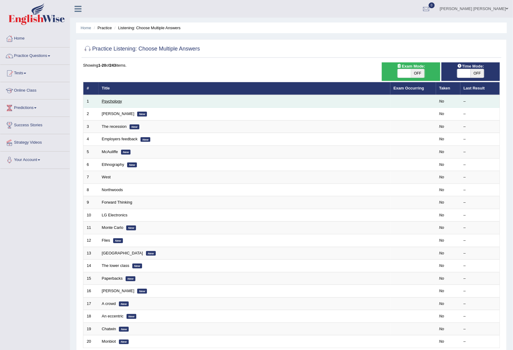
click at [113, 101] on link "Psychology" at bounding box center [112, 101] width 20 height 5
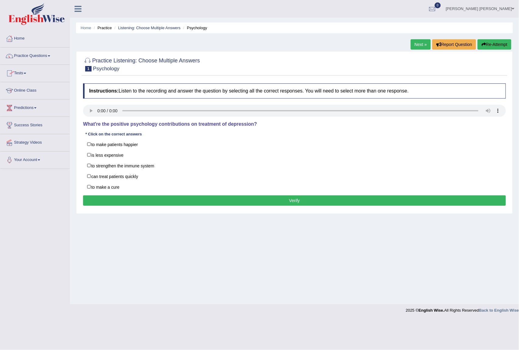
click at [27, 55] on link "Practice Questions" at bounding box center [34, 54] width 69 height 15
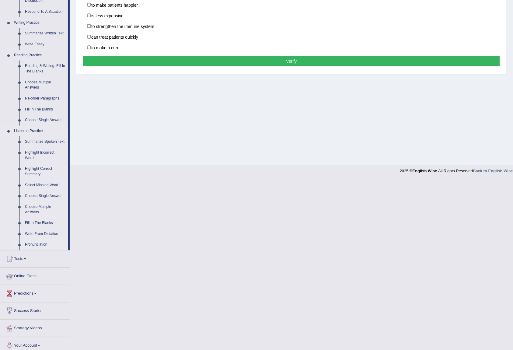
scroll to position [145, 0]
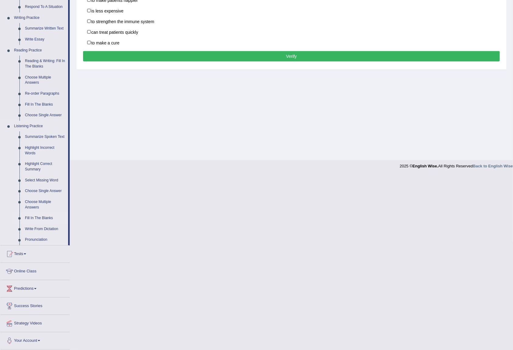
click at [36, 216] on link "Fill In The Blanks" at bounding box center [45, 218] width 46 height 11
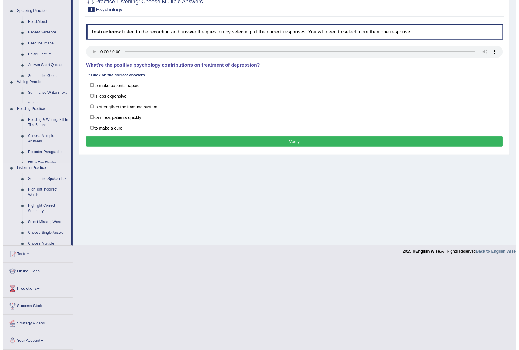
scroll to position [0, 0]
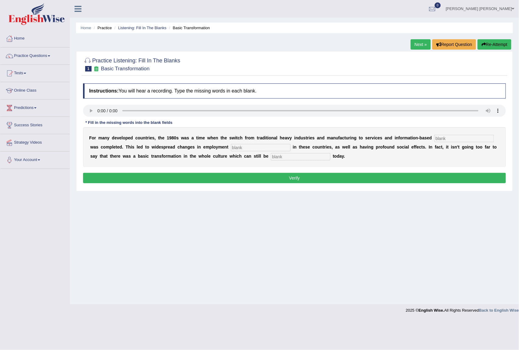
click at [448, 142] on input "text" at bounding box center [464, 138] width 60 height 7
type input "enterprise"
click at [236, 145] on input "text" at bounding box center [261, 147] width 60 height 7
click at [288, 157] on input "text" at bounding box center [301, 156] width 60 height 7
type input "observed"
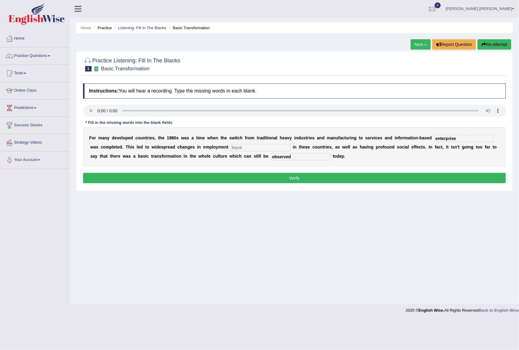
click at [258, 177] on button "Verify" at bounding box center [294, 178] width 423 height 10
click at [417, 44] on link "Next »" at bounding box center [420, 44] width 20 height 10
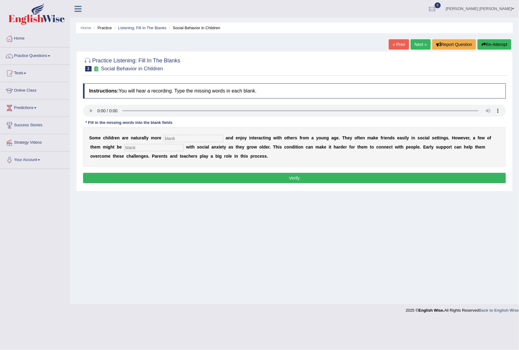
click at [174, 140] on input "text" at bounding box center [194, 138] width 60 height 7
type input "sociable"
click at [137, 149] on input "text" at bounding box center [154, 147] width 60 height 7
type input "diagnose"
click at [227, 180] on button "Verify" at bounding box center [294, 178] width 423 height 10
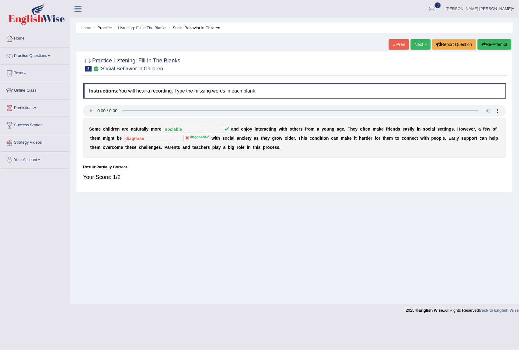
click at [418, 46] on link "Next »" at bounding box center [420, 44] width 20 height 10
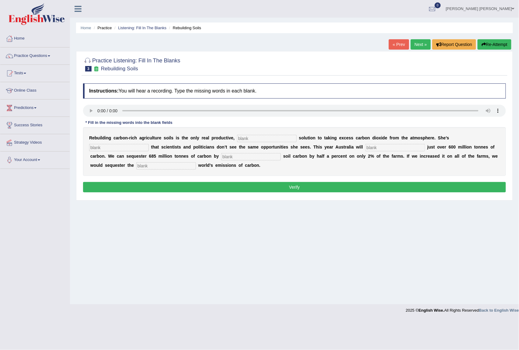
click at [254, 140] on input "text" at bounding box center [267, 138] width 60 height 7
